Goal: Task Accomplishment & Management: Use online tool/utility

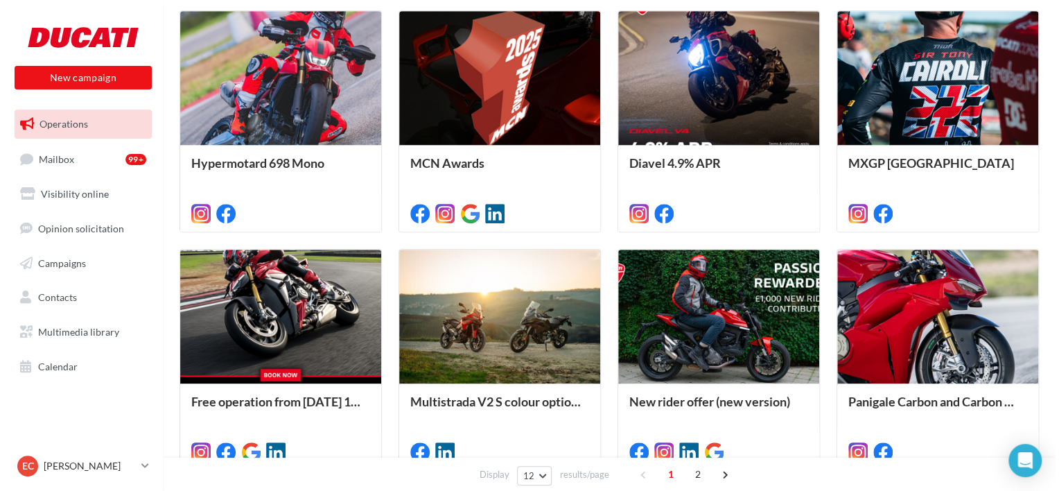
scroll to position [396, 0]
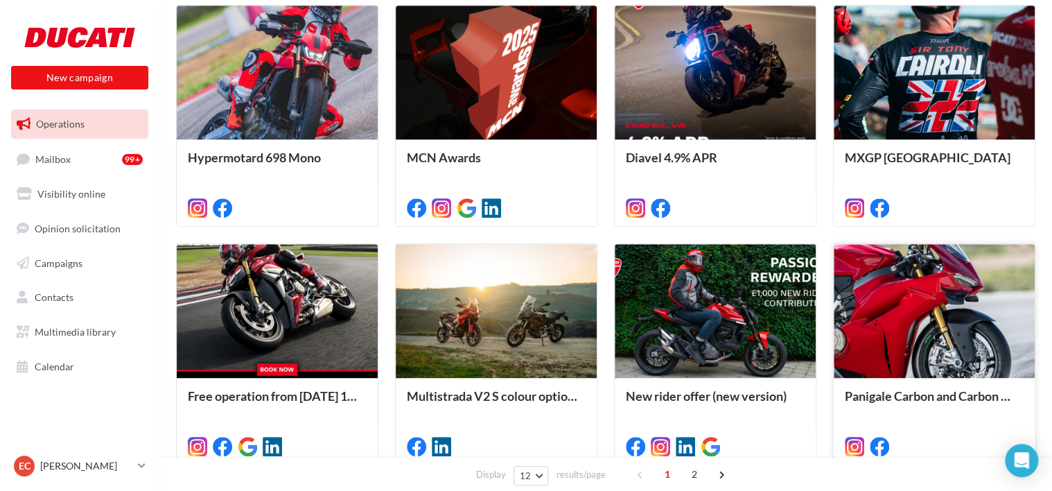
click at [909, 321] on div at bounding box center [933, 311] width 201 height 135
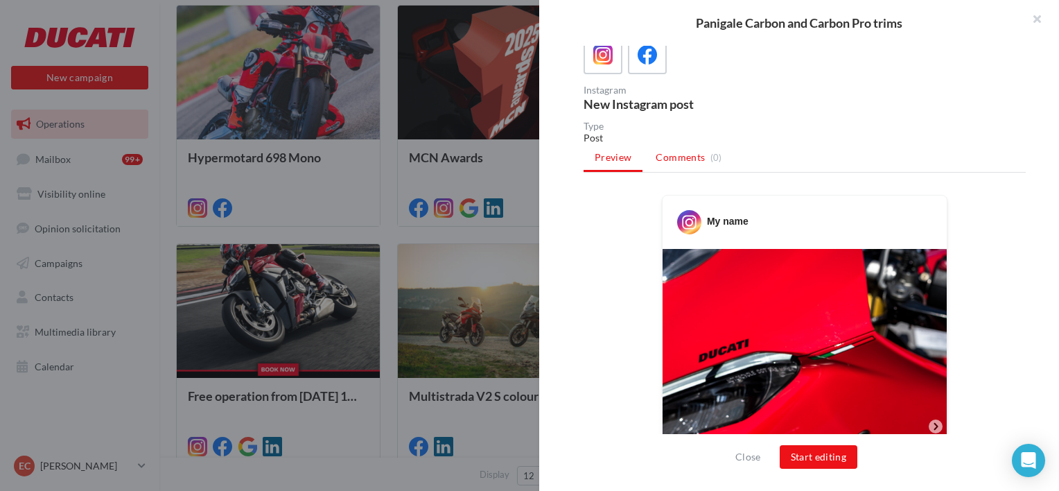
scroll to position [0, 0]
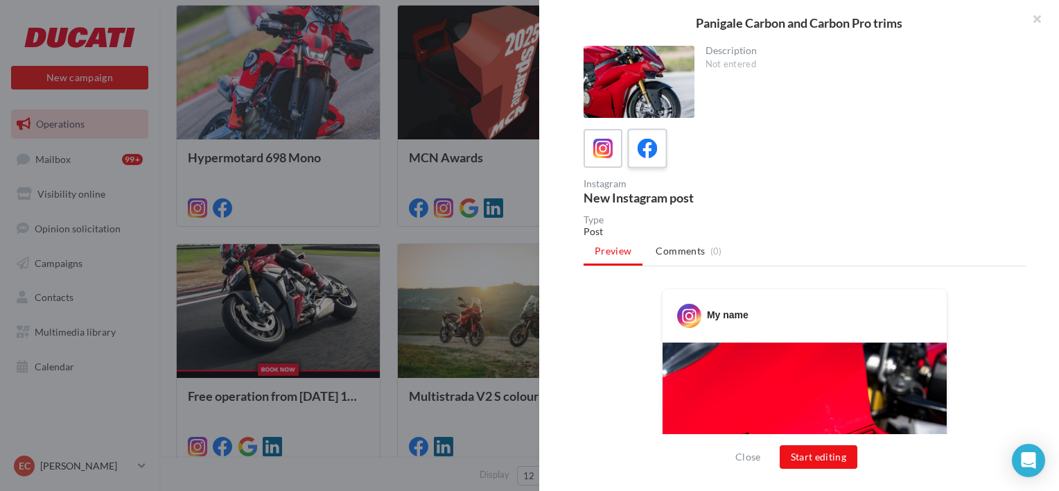
click at [644, 141] on icon at bounding box center [647, 149] width 20 height 20
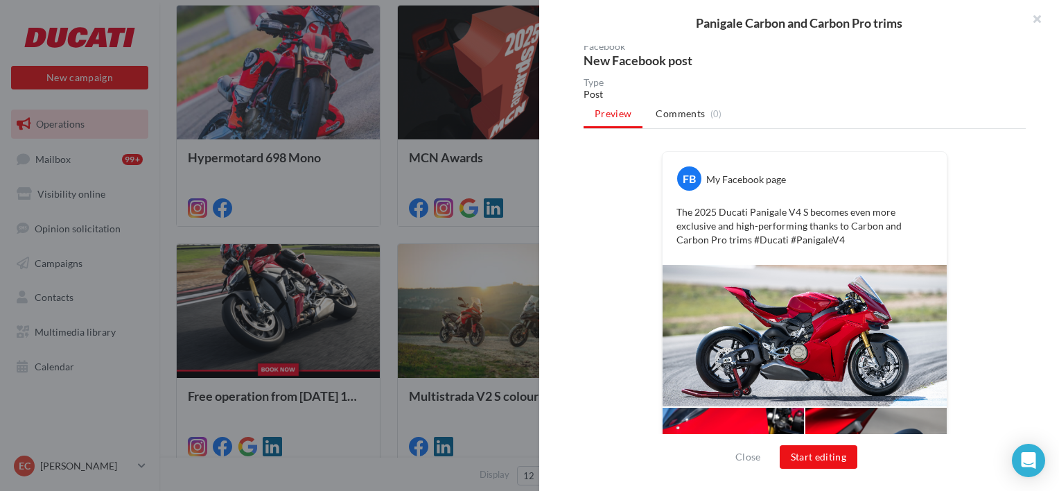
scroll to position [257, 0]
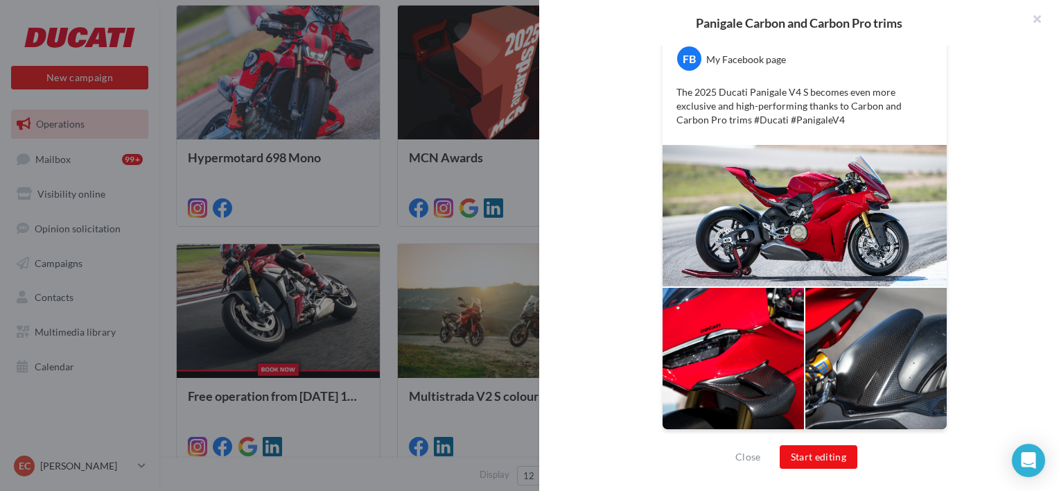
click at [786, 248] on div at bounding box center [804, 215] width 284 height 141
click at [732, 375] on div at bounding box center [732, 358] width 141 height 141
click at [874, 364] on div at bounding box center [875, 358] width 141 height 141
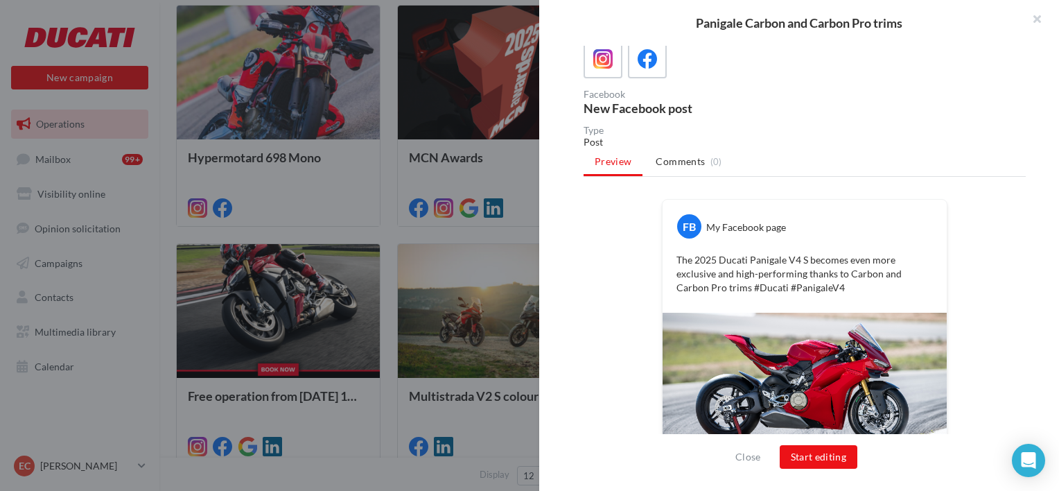
scroll to position [91, 0]
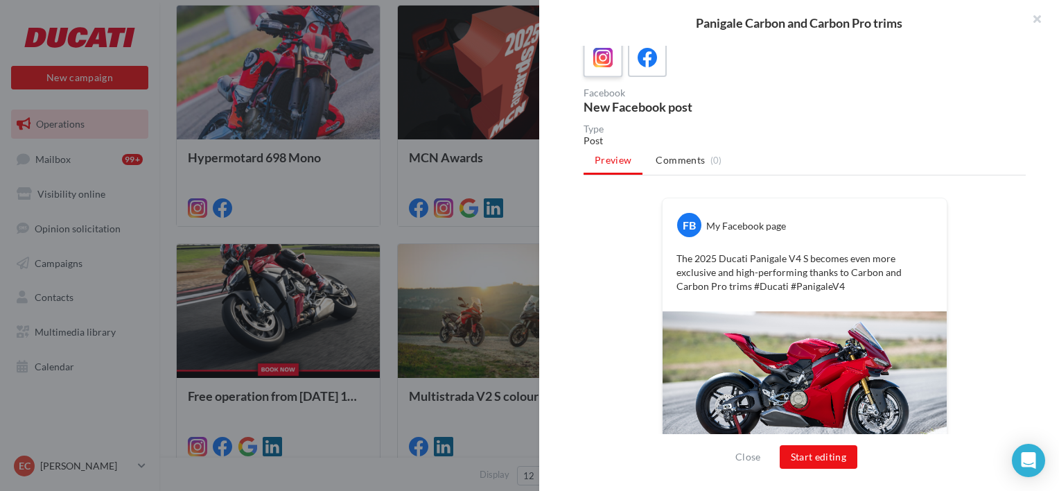
click at [610, 58] on icon at bounding box center [603, 58] width 20 height 20
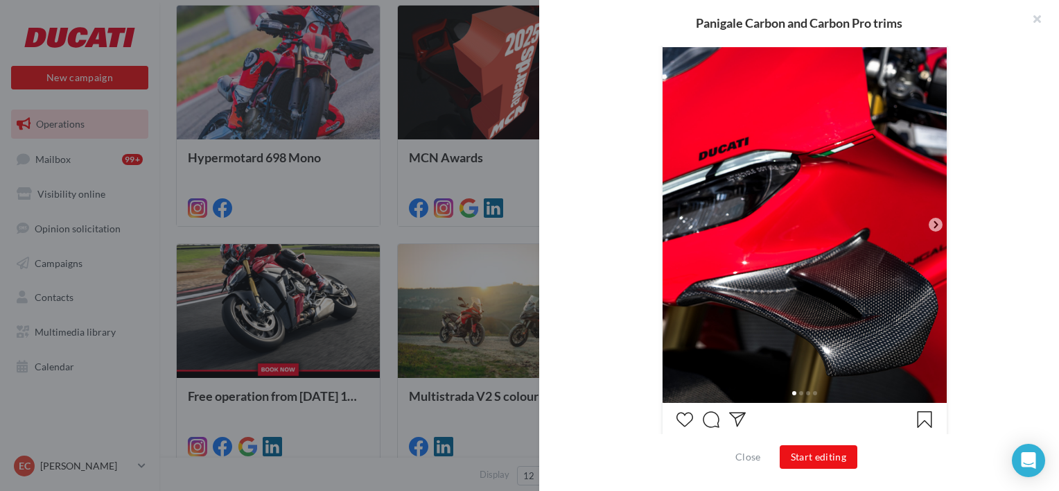
scroll to position [429, 0]
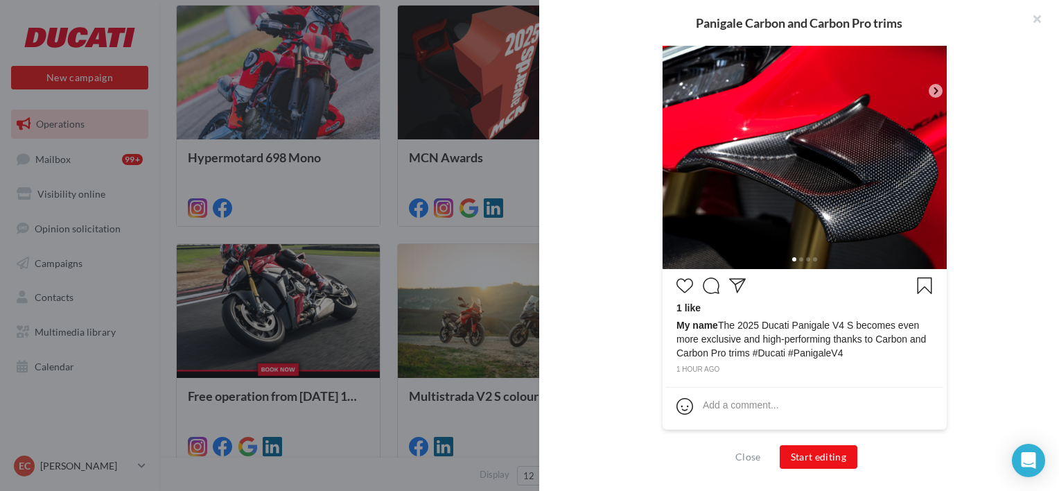
drag, startPoint x: 856, startPoint y: 353, endPoint x: 665, endPoint y: 324, distance: 193.3
click at [666, 324] on div "1 like My name The 2025 Ducati Panigale V4 S becomes even more exclusive and hi…" at bounding box center [804, 323] width 277 height 103
copy span "My name The 2025 Ducati Panigale V4 S becomes even more exclusive and high-perf…"
